Goal: Information Seeking & Learning: Learn about a topic

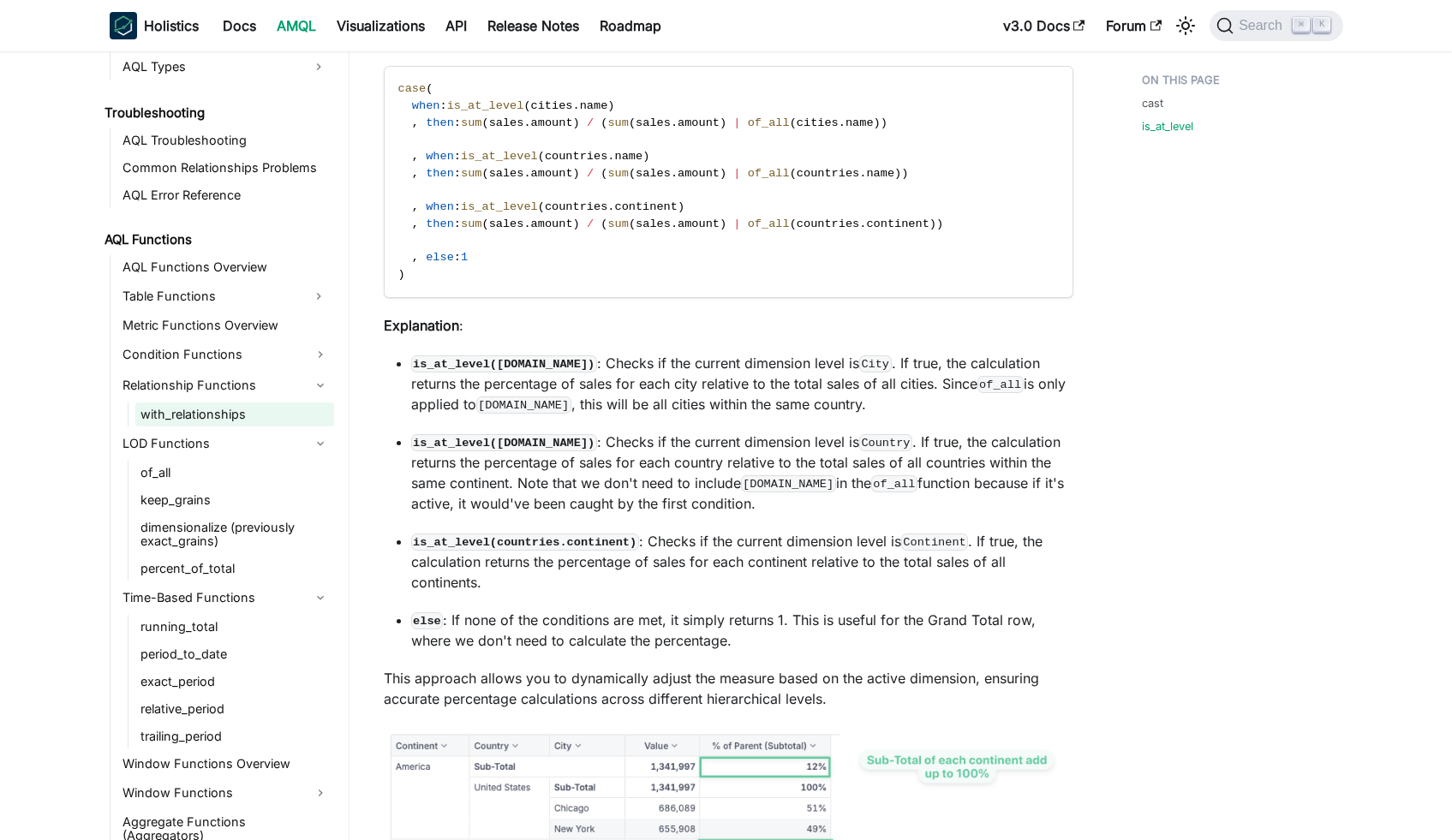
scroll to position [1681, 0]
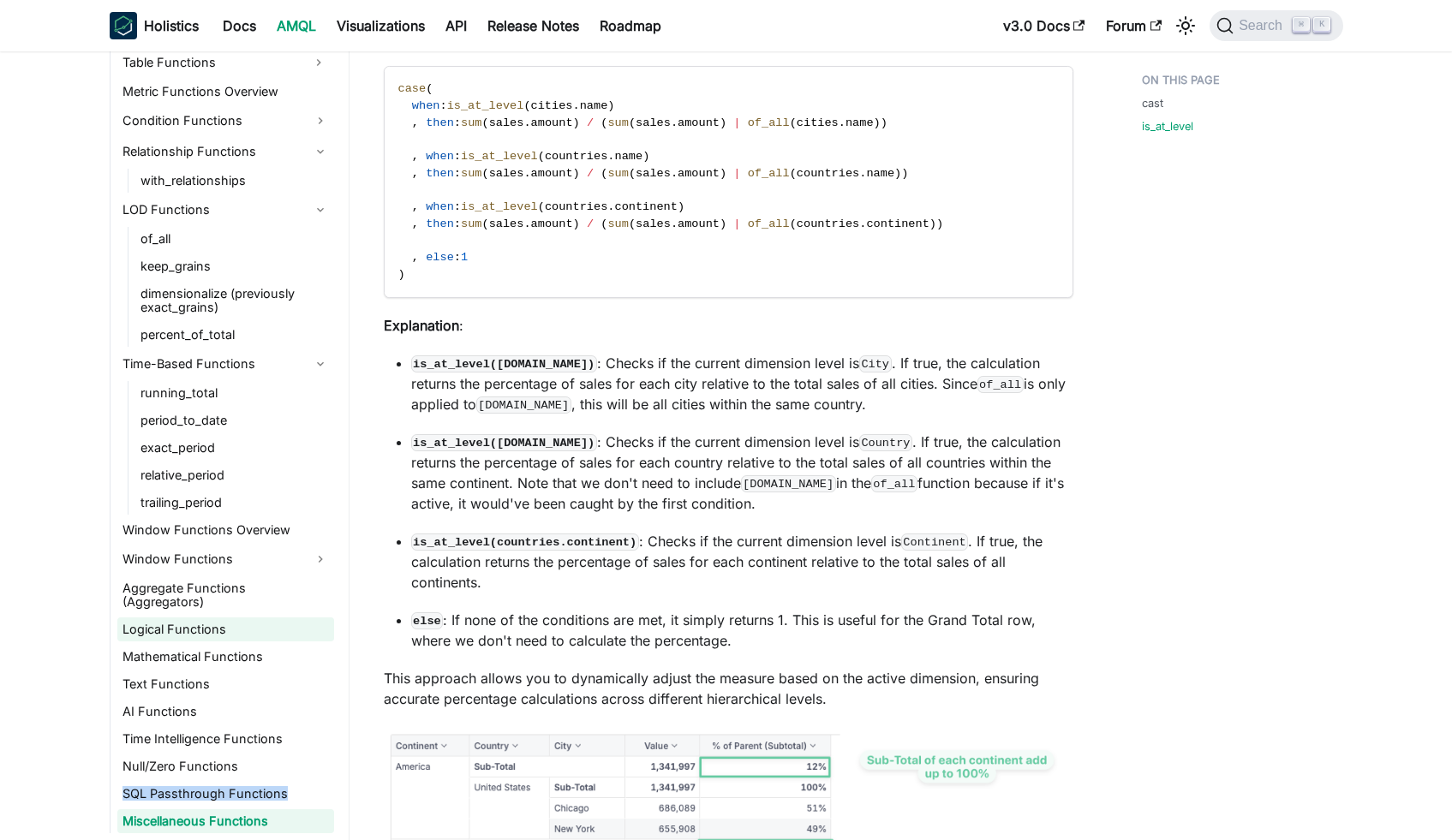
click at [224, 621] on link "Logical Functions" at bounding box center [226, 630] width 217 height 24
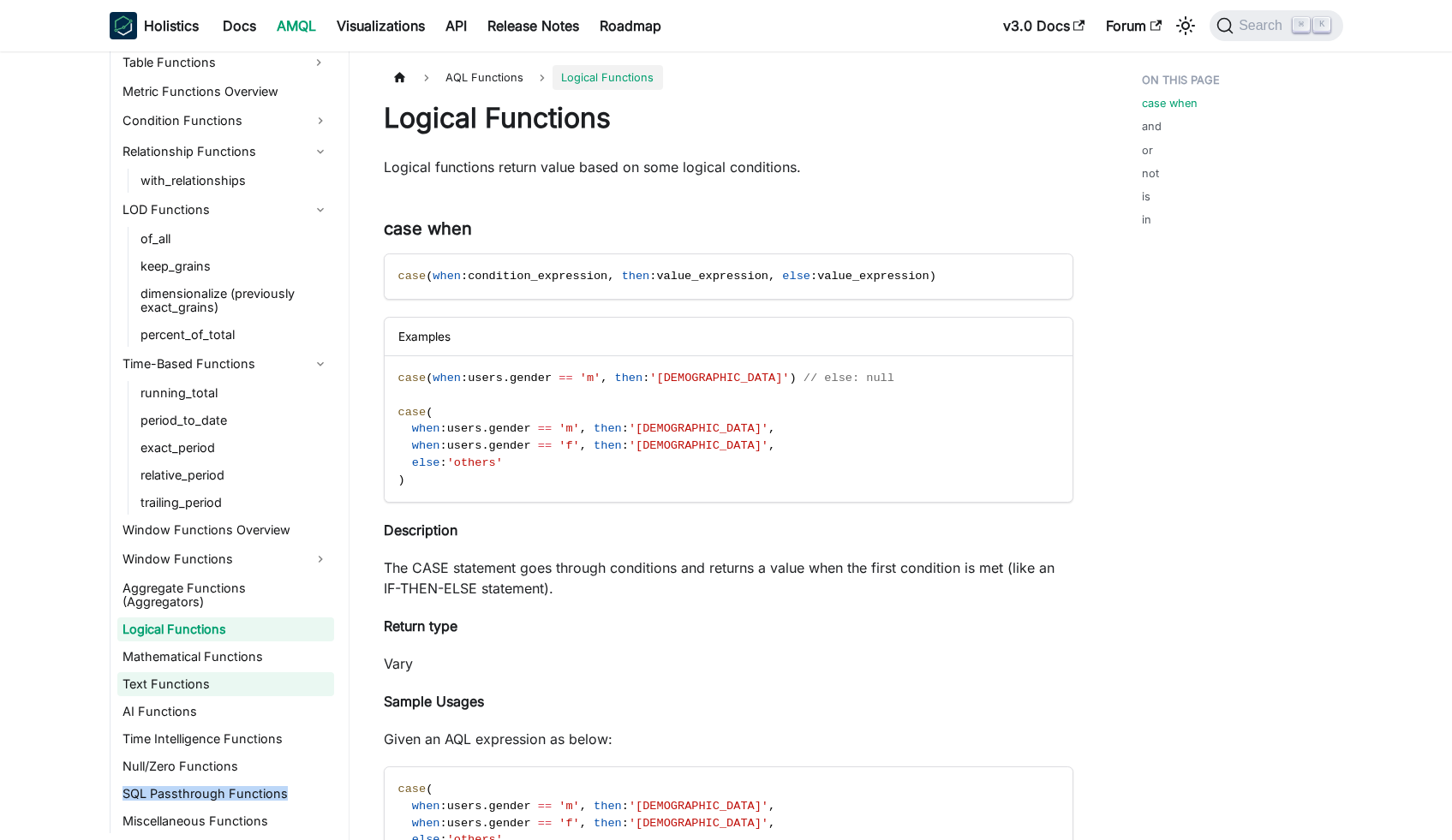
click at [191, 686] on link "Text Functions" at bounding box center [226, 684] width 217 height 24
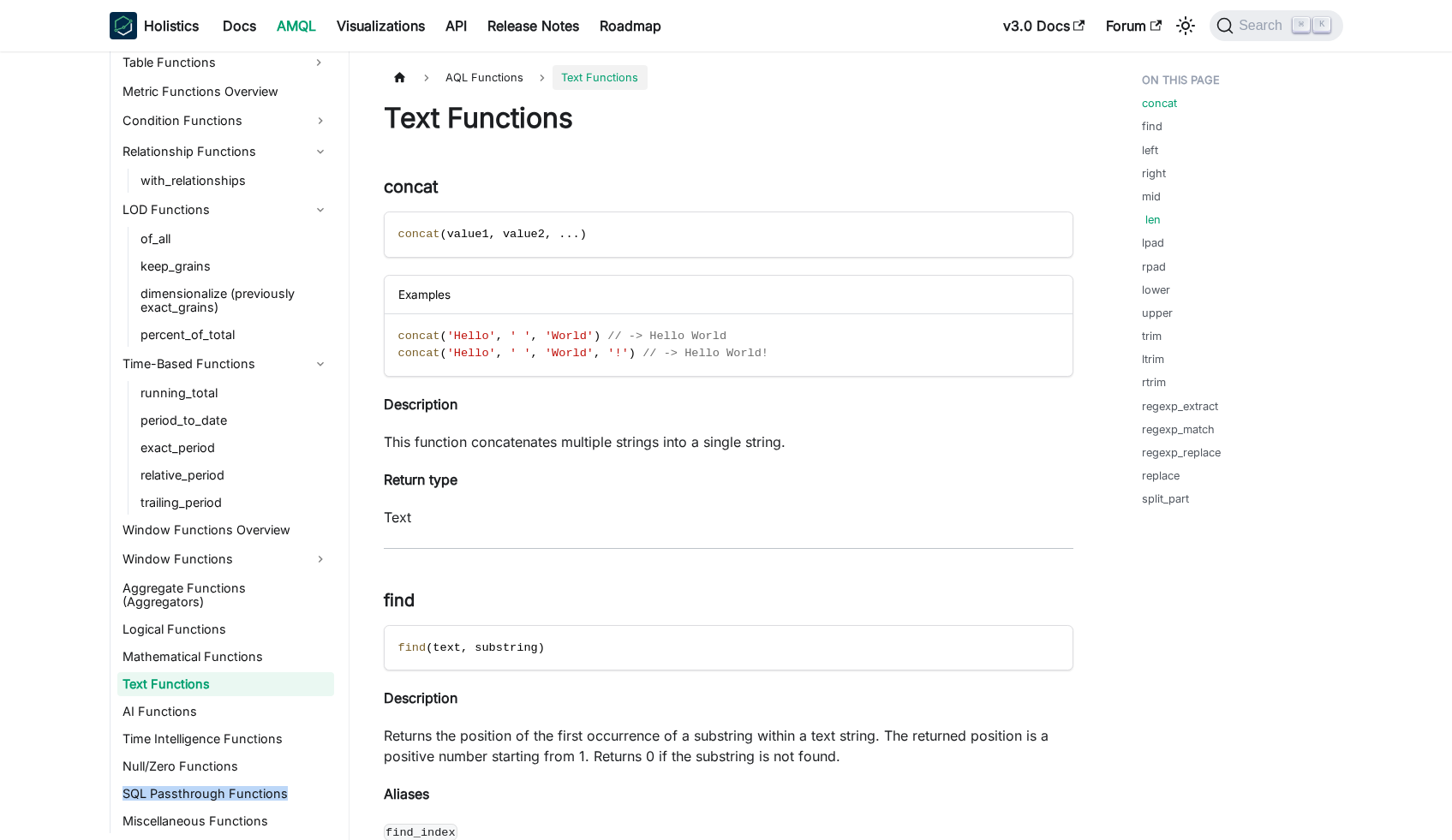
click at [1152, 222] on link "len" at bounding box center [1153, 219] width 15 height 16
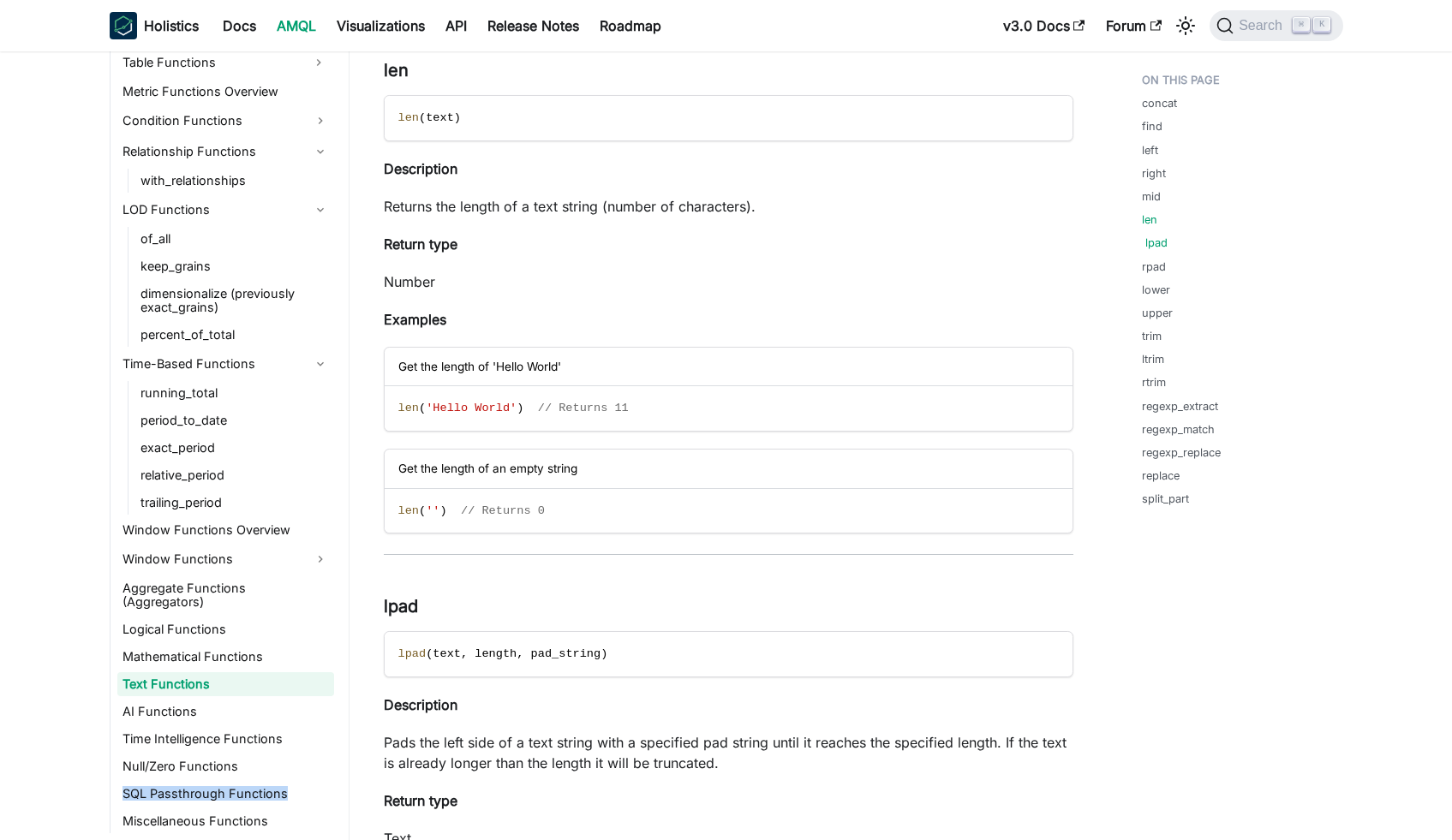
click at [1151, 240] on link "lpad" at bounding box center [1157, 243] width 23 height 16
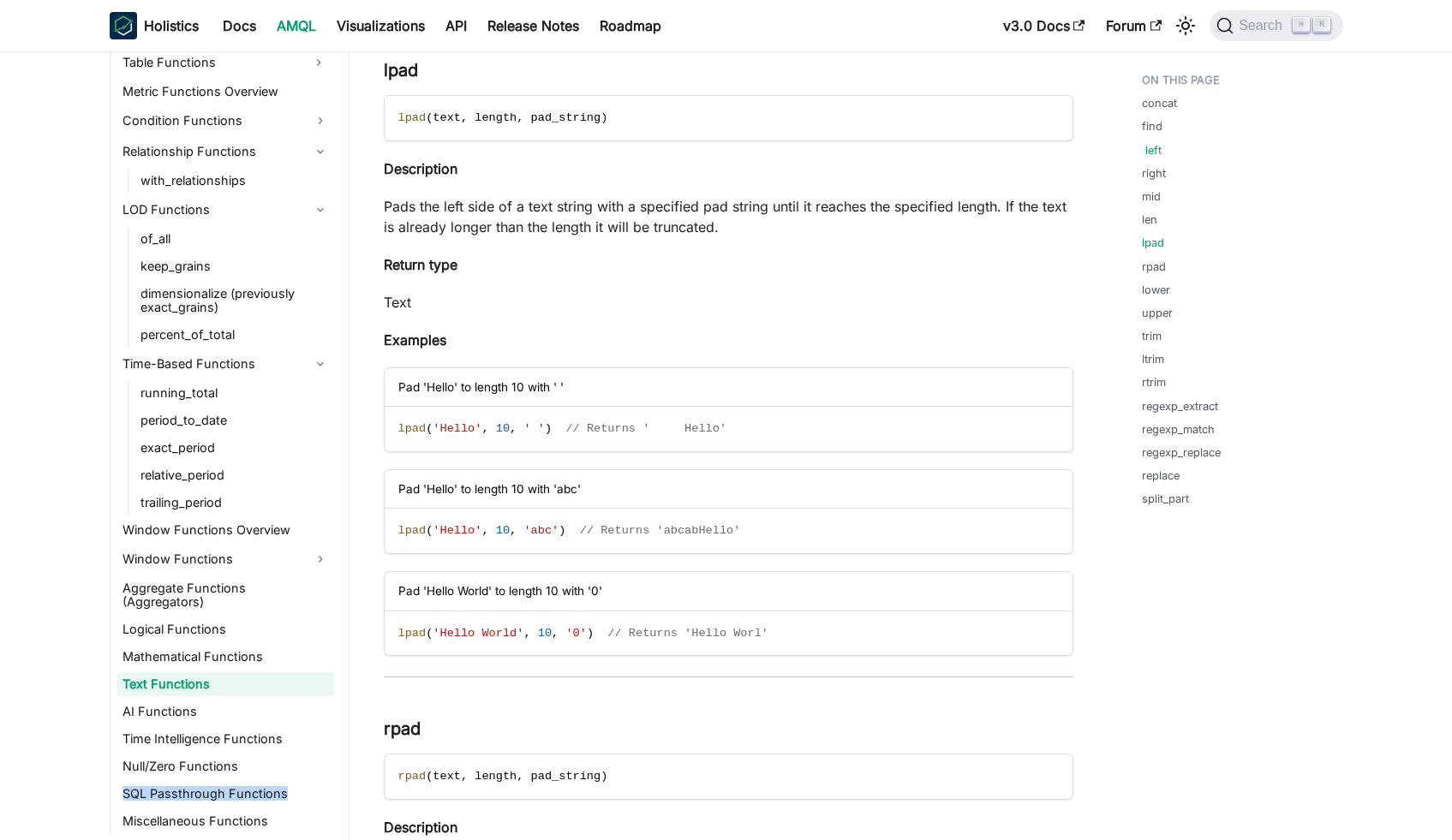
click at [1147, 146] on link "left" at bounding box center [1154, 150] width 16 height 16
